Goal: Information Seeking & Learning: Find contact information

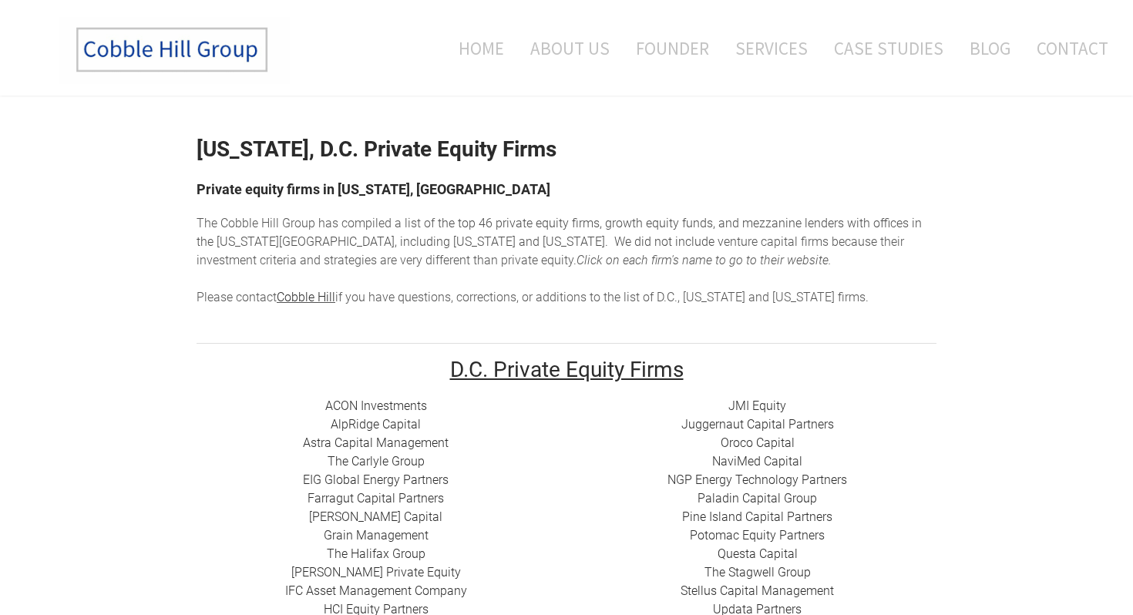
click at [487, 348] on div at bounding box center [567, 351] width 740 height 15
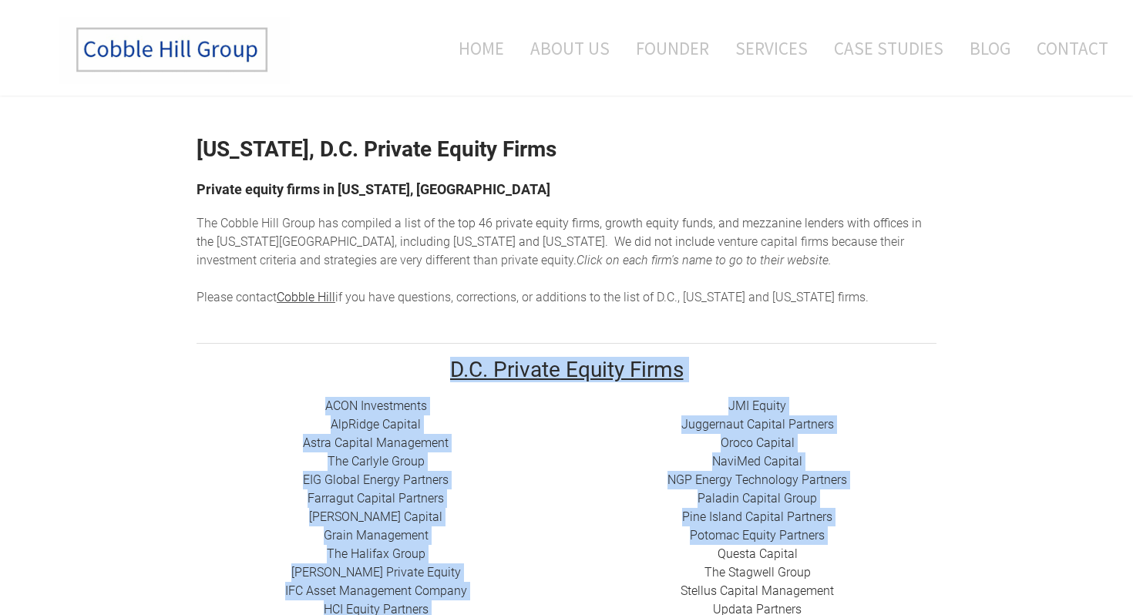
drag, startPoint x: 411, startPoint y: 363, endPoint x: 707, endPoint y: 549, distance: 349.8
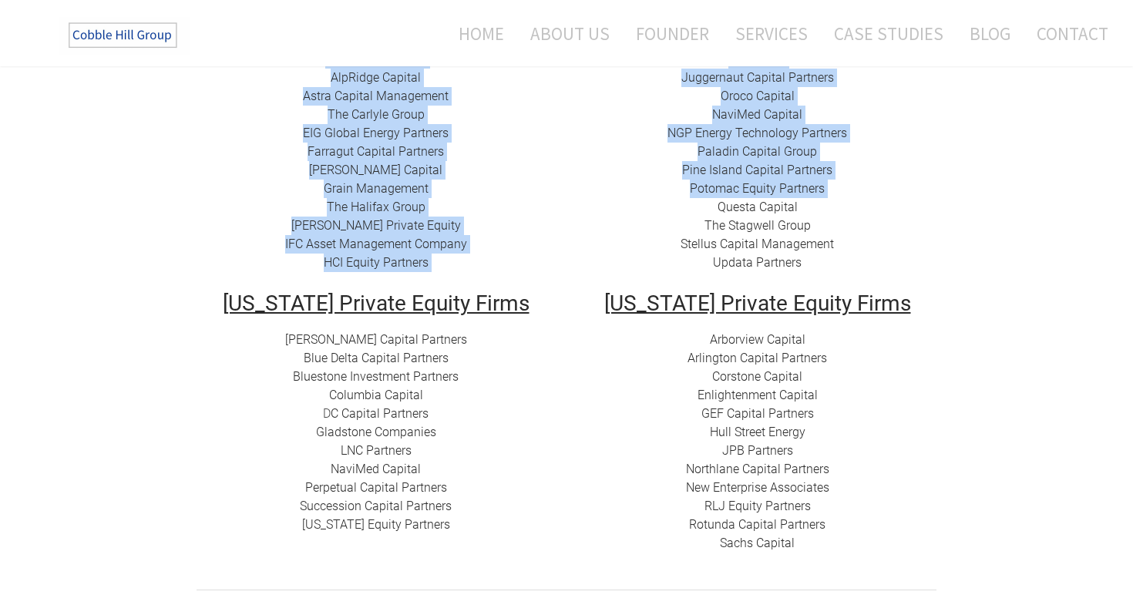
scroll to position [372, 0]
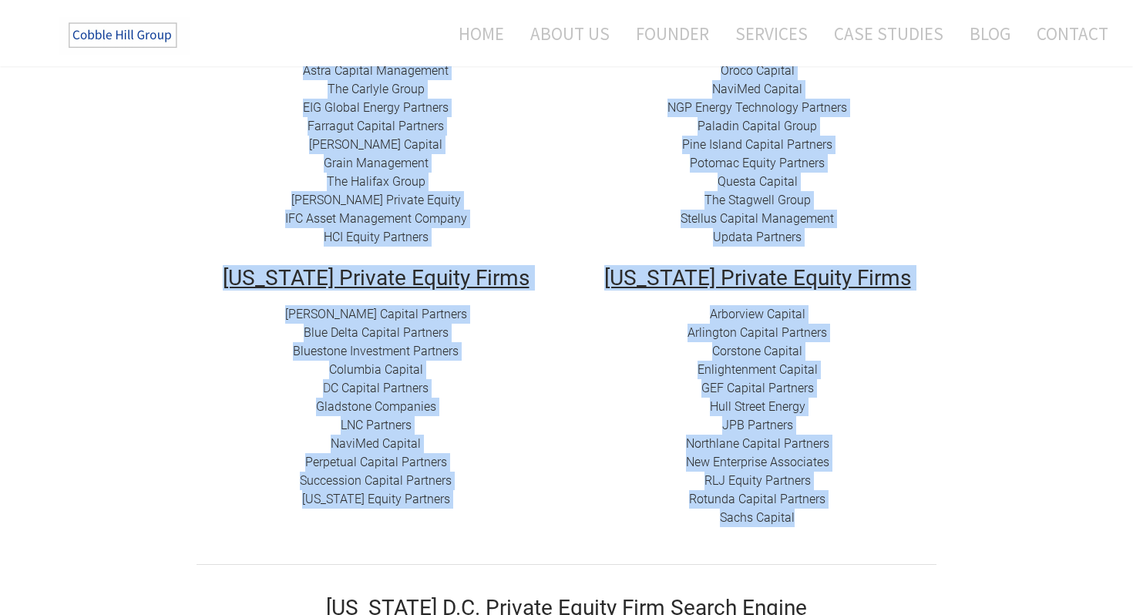
click at [808, 518] on div "Arborview Capital Arlington Capital Partners​ Corstone Capital ​Enlightenment C…" at bounding box center [757, 416] width 358 height 222
copy div "L.I. Dolorsi Ametco Adipi ELIT Seddoeiusmo ​ TemPorin Utlabor ​Etdol Magnaal En…"
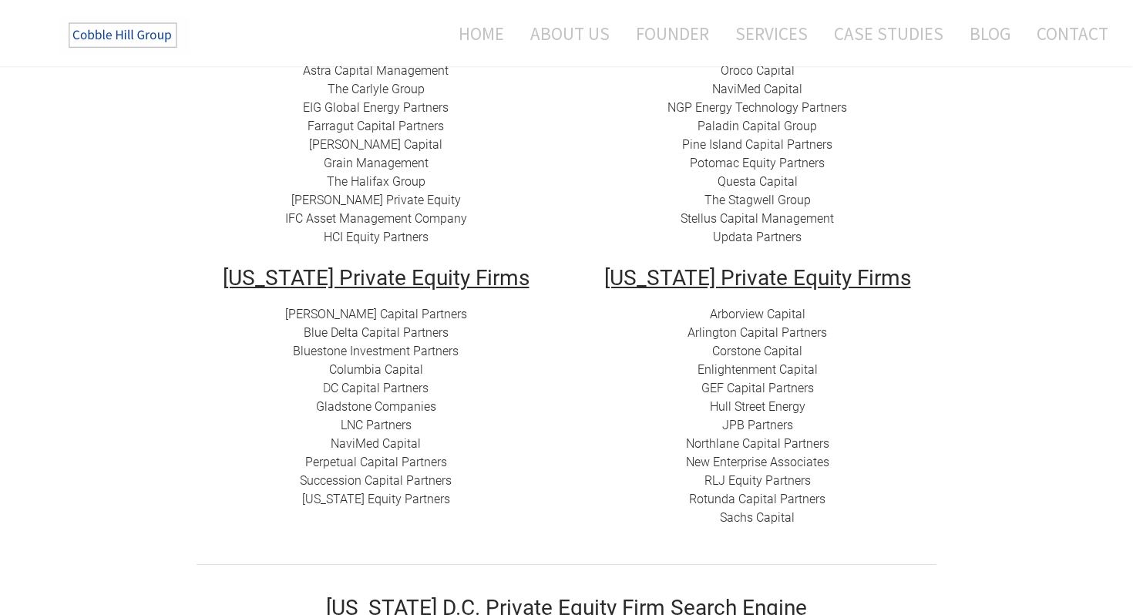
click at [690, 54] on div "Home About Us Founder Services Case Studies Blog Contact" at bounding box center [673, 33] width 870 height 66
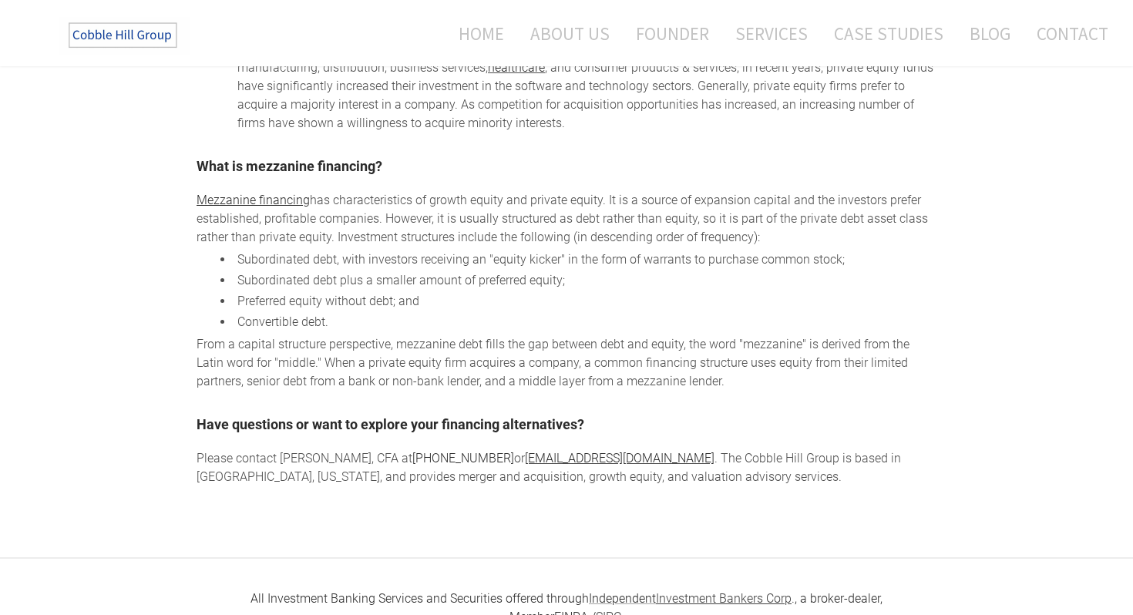
scroll to position [1736, 0]
click at [556, 39] on link "About Us" at bounding box center [570, 33] width 102 height 41
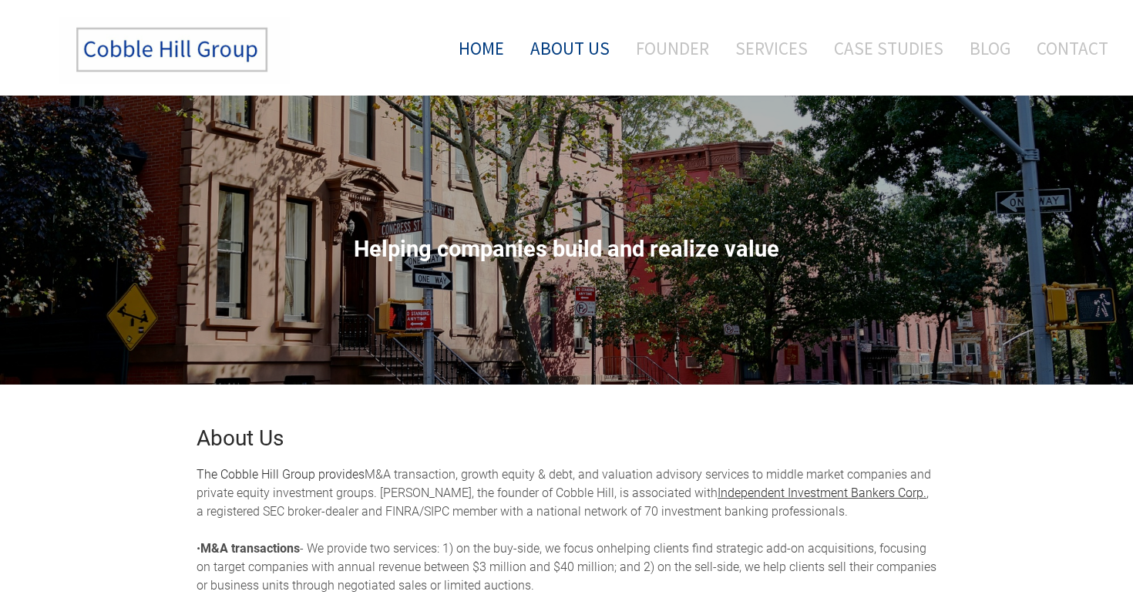
click at [484, 37] on link "Home" at bounding box center [475, 48] width 80 height 64
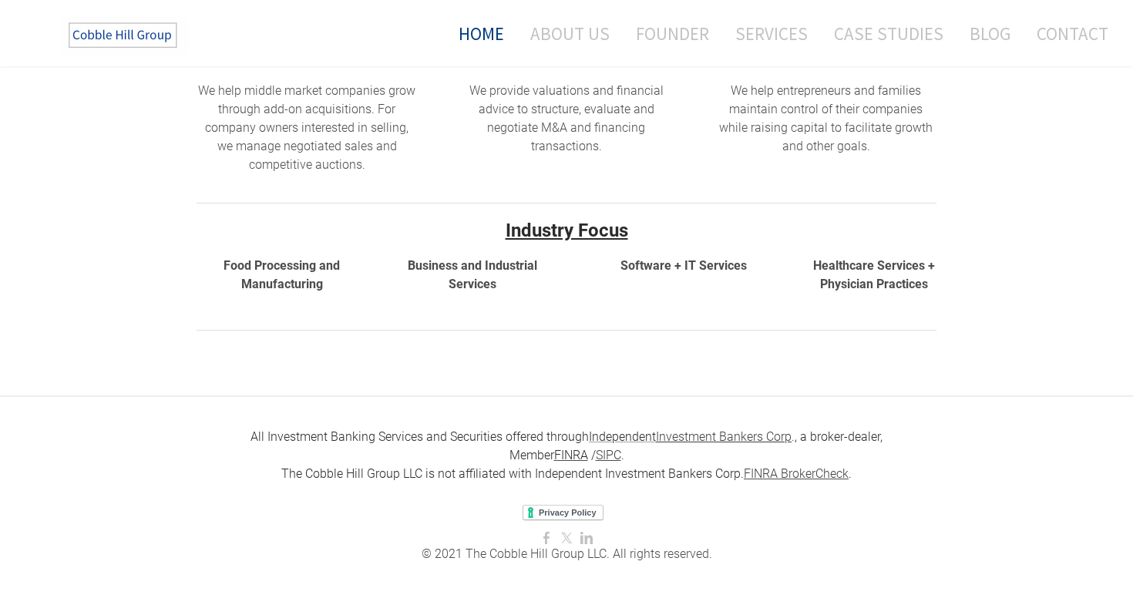
scroll to position [498, 0]
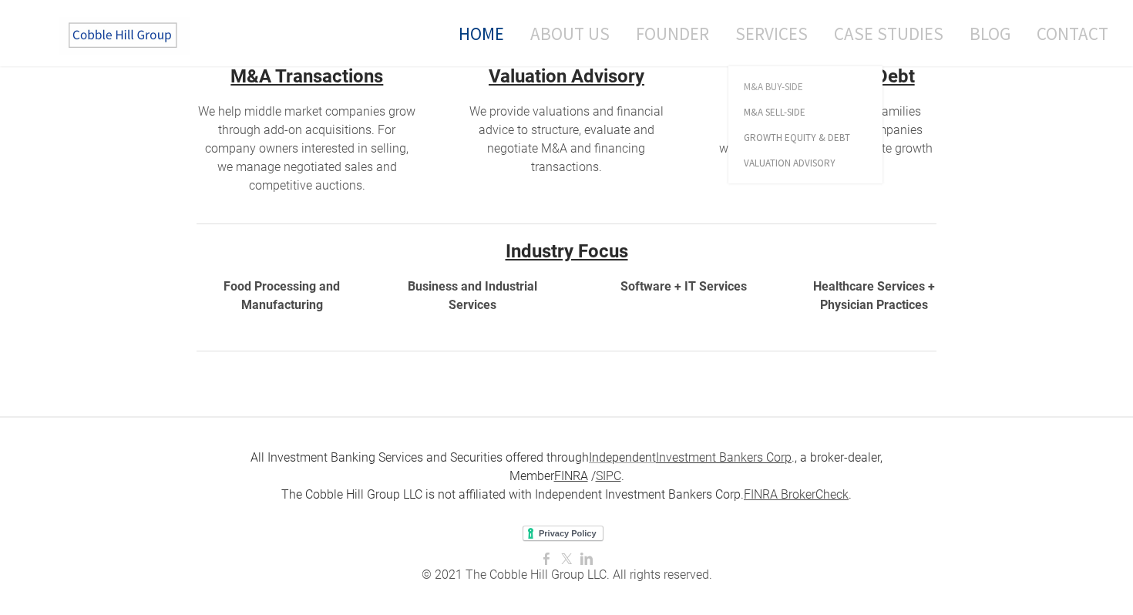
click at [762, 86] on span "M&A Buy-Side" at bounding box center [805, 87] width 123 height 10
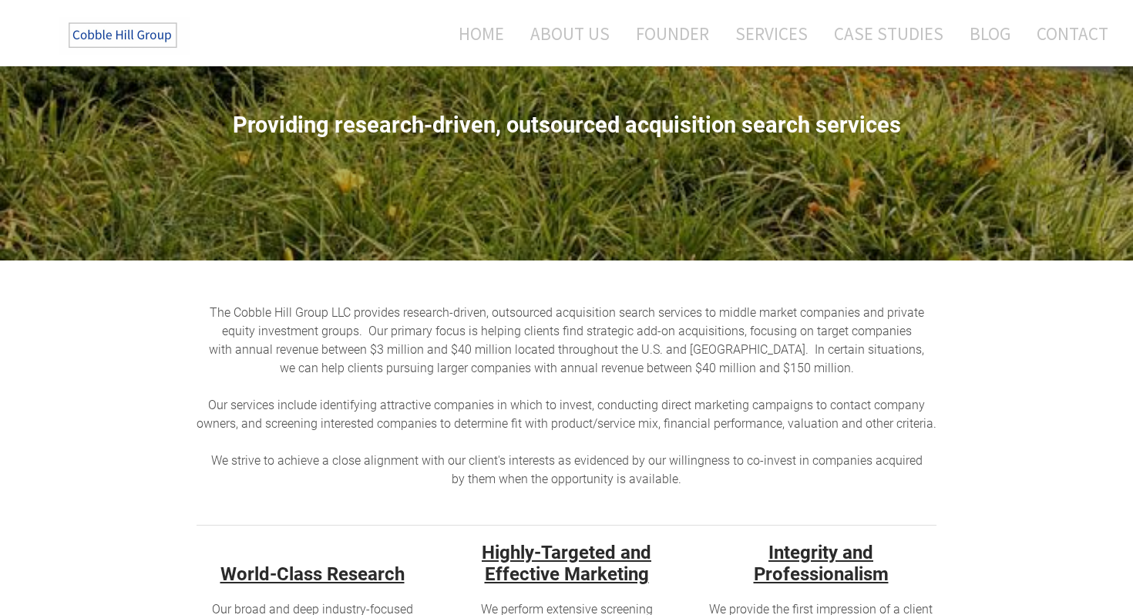
scroll to position [473, 0]
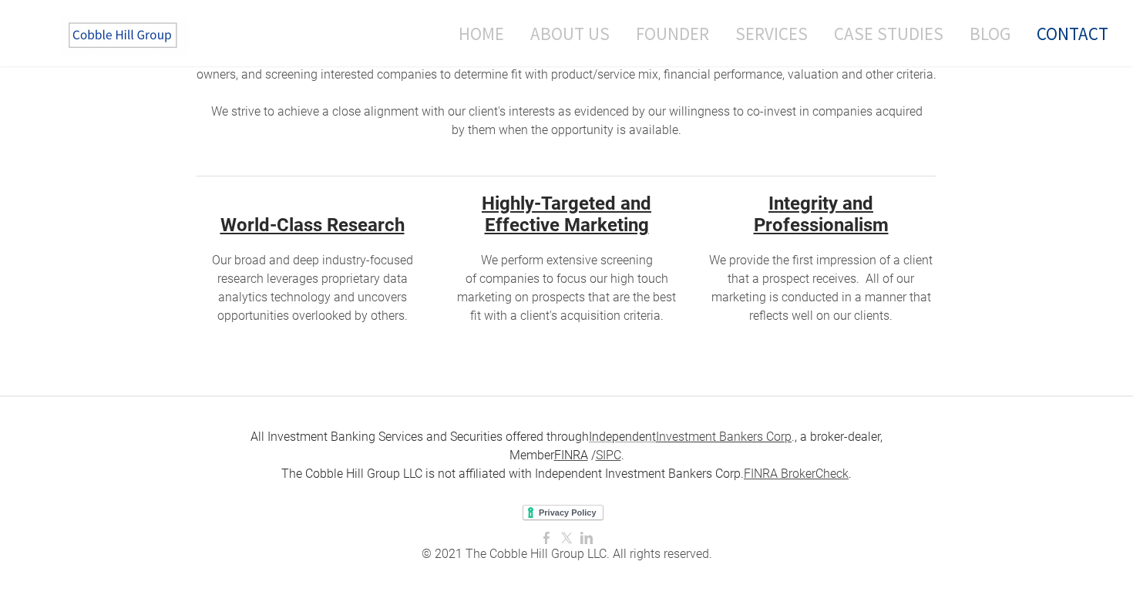
click at [1064, 31] on link "Contact" at bounding box center [1066, 33] width 83 height 41
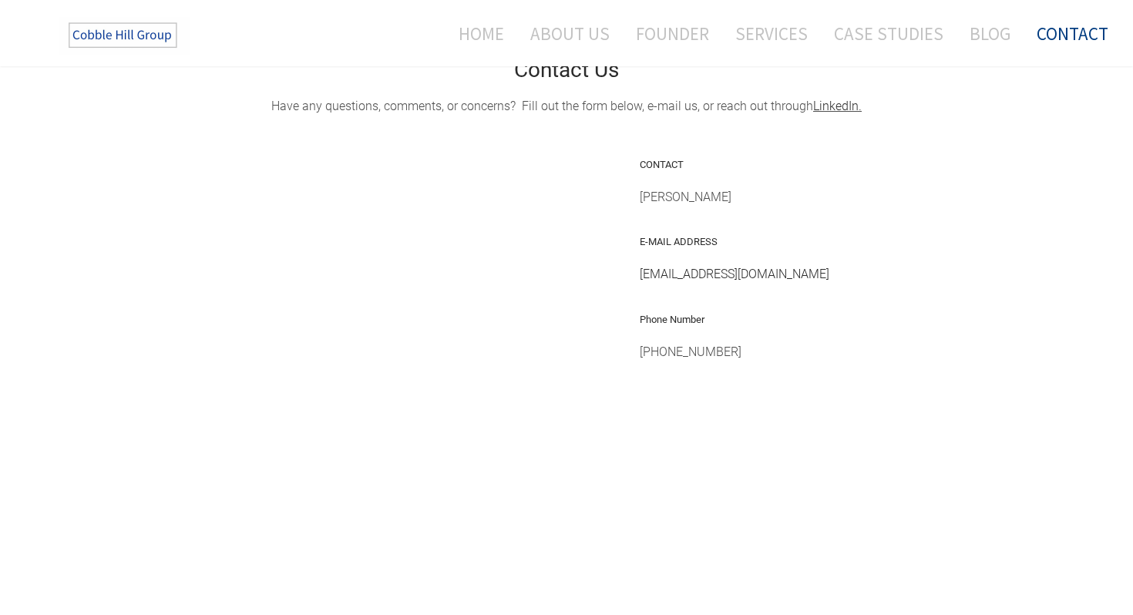
scroll to position [354, 0]
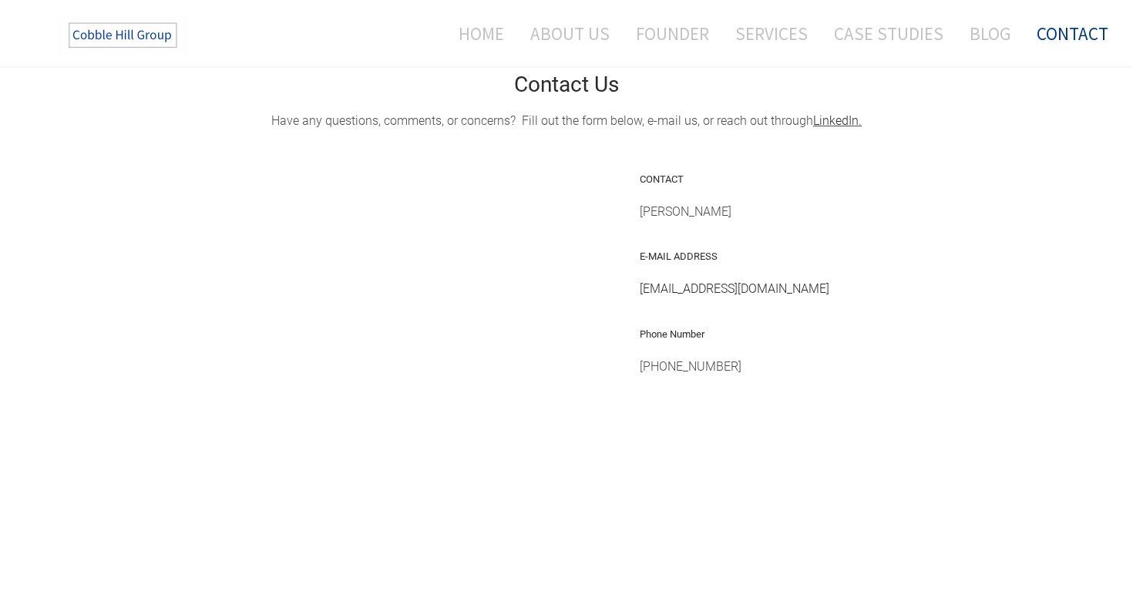
click at [833, 123] on link "LinkedIn" at bounding box center [835, 120] width 45 height 15
